Goal: Navigation & Orientation: Find specific page/section

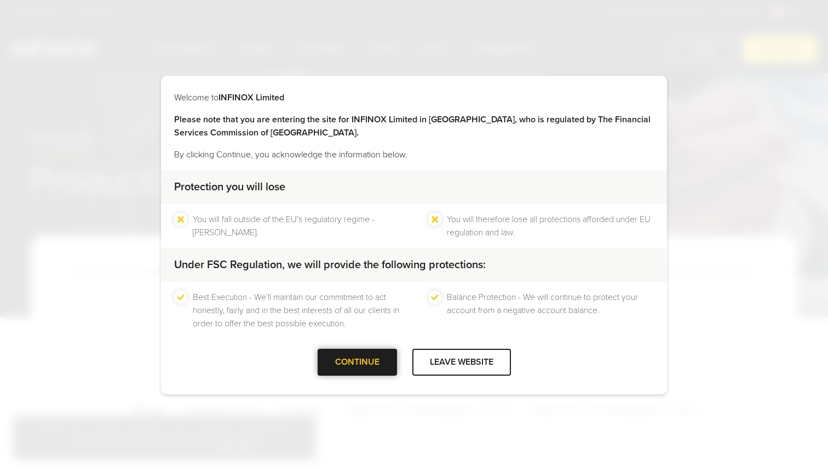
click at [357, 362] on div at bounding box center [357, 362] width 0 height 0
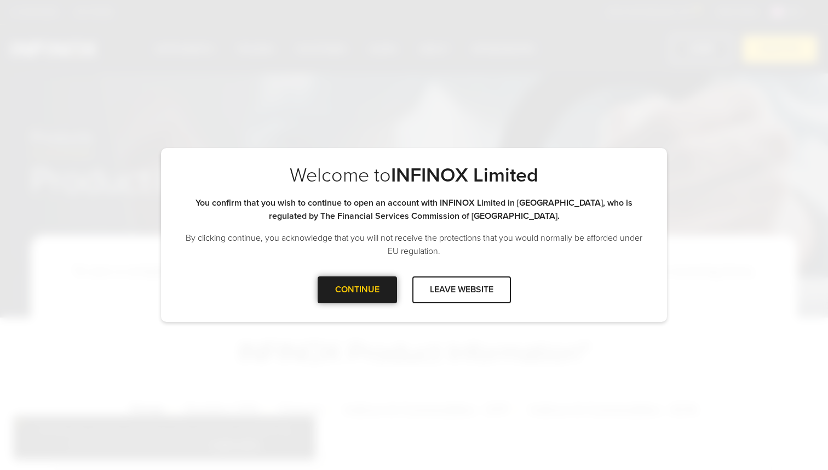
click at [375, 294] on div "CONTINUE" at bounding box center [357, 289] width 79 height 27
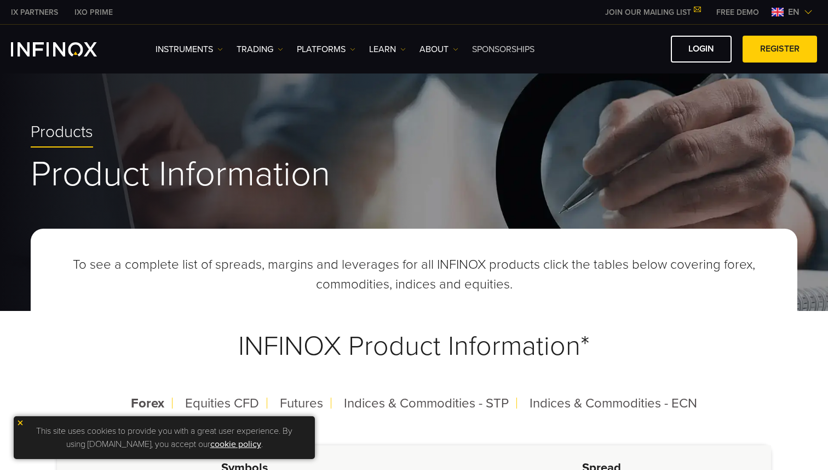
click at [528, 48] on link "SPONSORSHIPS" at bounding box center [503, 49] width 62 height 13
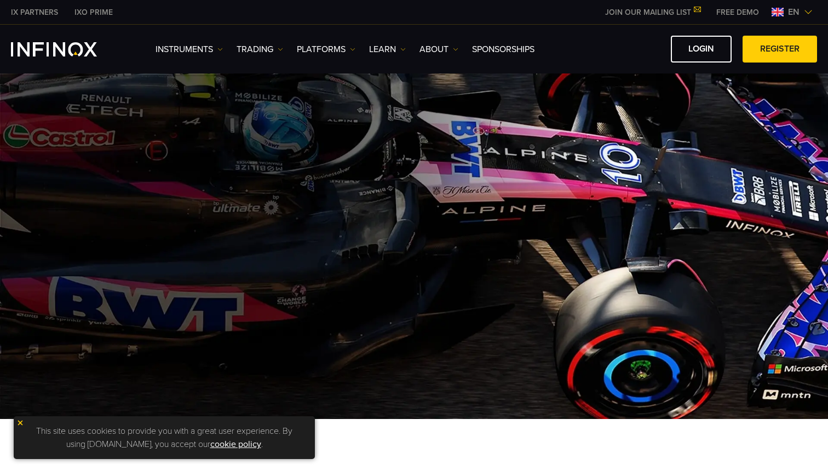
click at [227, 447] on link "cookie policy" at bounding box center [235, 443] width 51 height 11
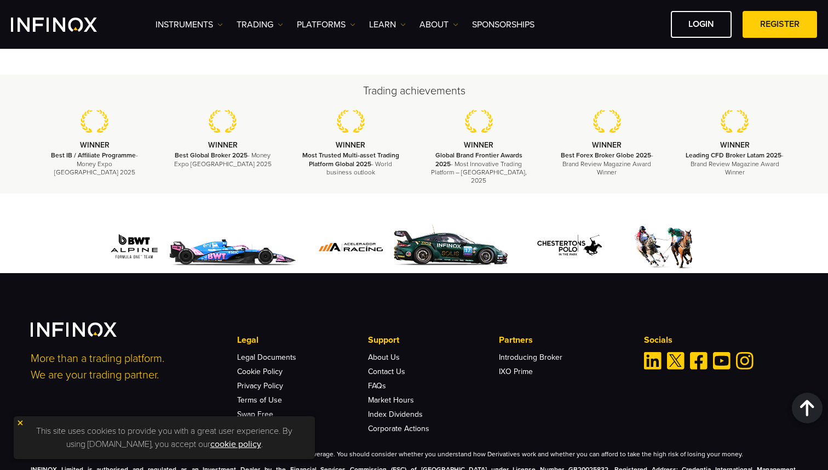
scroll to position [677, 0]
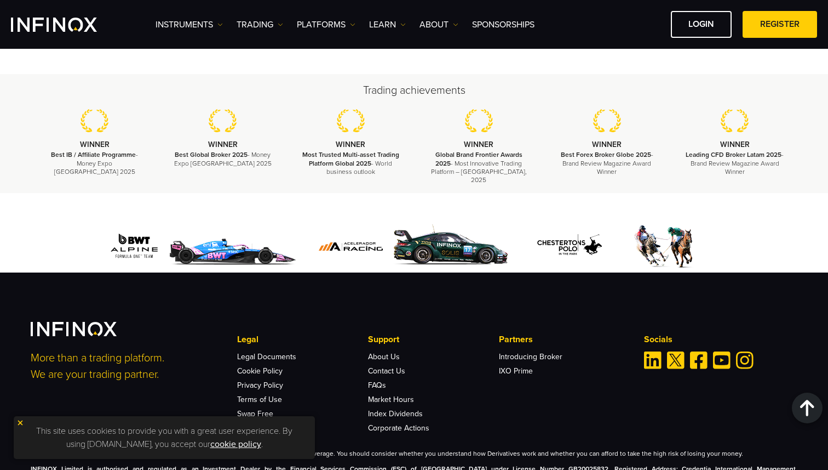
click at [20, 425] on img at bounding box center [20, 423] width 8 height 8
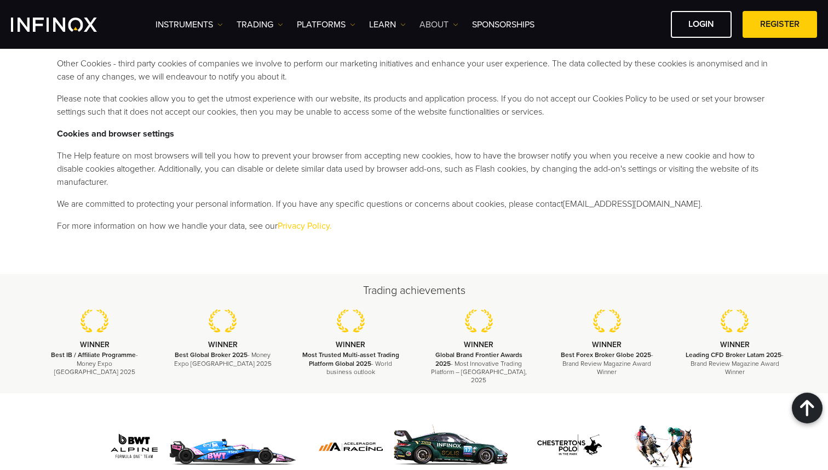
scroll to position [457, 0]
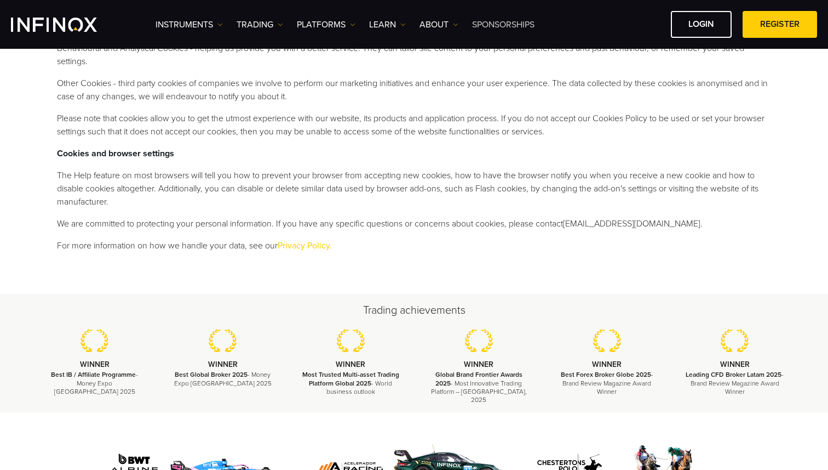
click at [507, 22] on link "SPONSORSHIPS" at bounding box center [503, 24] width 62 height 13
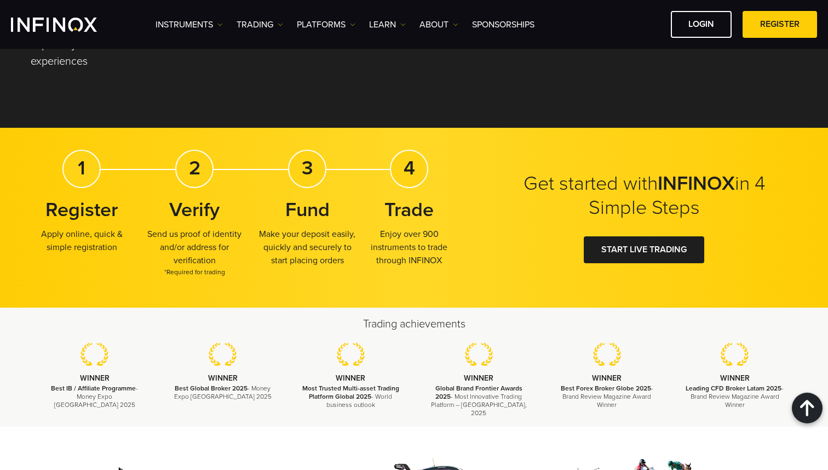
scroll to position [2256, 0]
